Goal: Task Accomplishment & Management: Complete application form

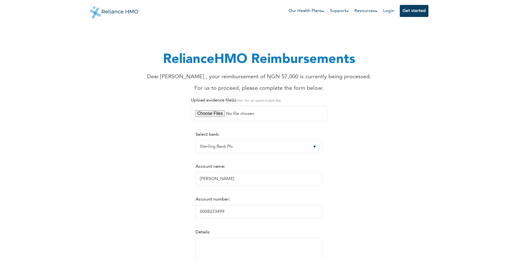
select select "17"
click at [220, 113] on input "file" at bounding box center [259, 113] width 137 height 15
click at [216, 114] on input "file" at bounding box center [259, 113] width 137 height 15
click at [214, 112] on input "file" at bounding box center [259, 113] width 137 height 15
type input "C:\fakepath\IMG-20250830-SLIP"
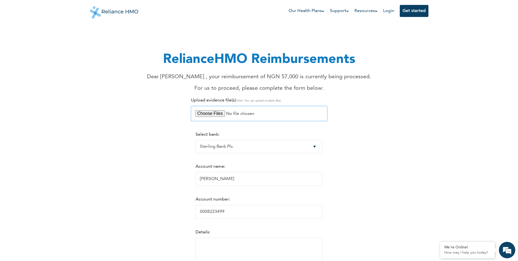
click at [256, 112] on input "file" at bounding box center [259, 113] width 137 height 15
click at [215, 114] on input "file" at bounding box center [259, 113] width 137 height 15
click at [218, 112] on input "file" at bounding box center [259, 113] width 137 height 15
type input "C:\fakepath\SLIP.pdf"
click at [227, 148] on select "Please select a bank Access Bank Plc. Citibank Nigeria Limited Access Bank (Dia…" at bounding box center [259, 146] width 127 height 13
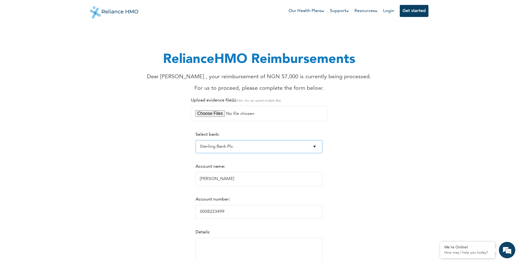
click at [227, 148] on select "Please select a bank Access Bank Plc. Citibank Nigeria Limited Access Bank (Dia…" at bounding box center [259, 146] width 127 height 13
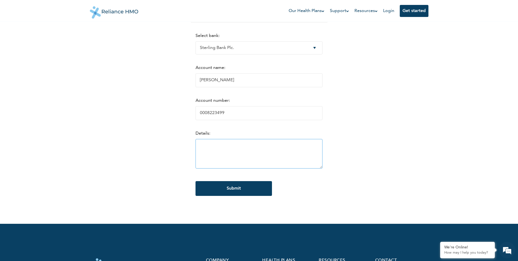
scroll to position [109, 0]
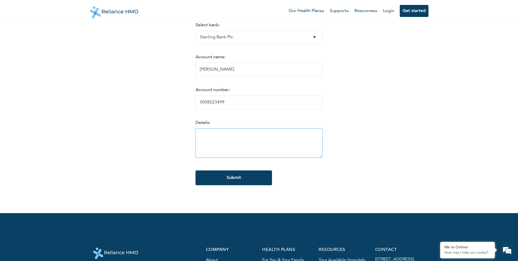
click at [206, 143] on textarea at bounding box center [259, 143] width 127 height 30
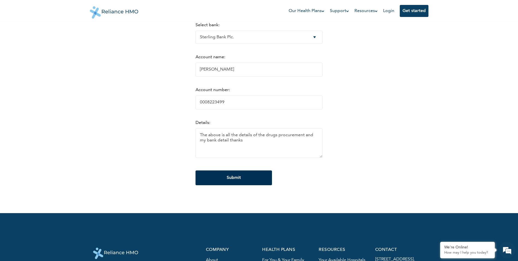
type textarea "The above is all the details of the drugs procurement and my bank detail thanks"
click at [243, 176] on input "Submit" at bounding box center [234, 177] width 77 height 15
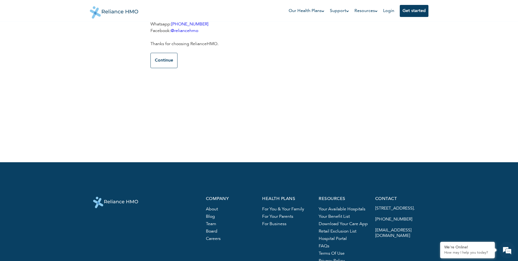
scroll to position [0, 0]
